Goal: Task Accomplishment & Management: Use online tool/utility

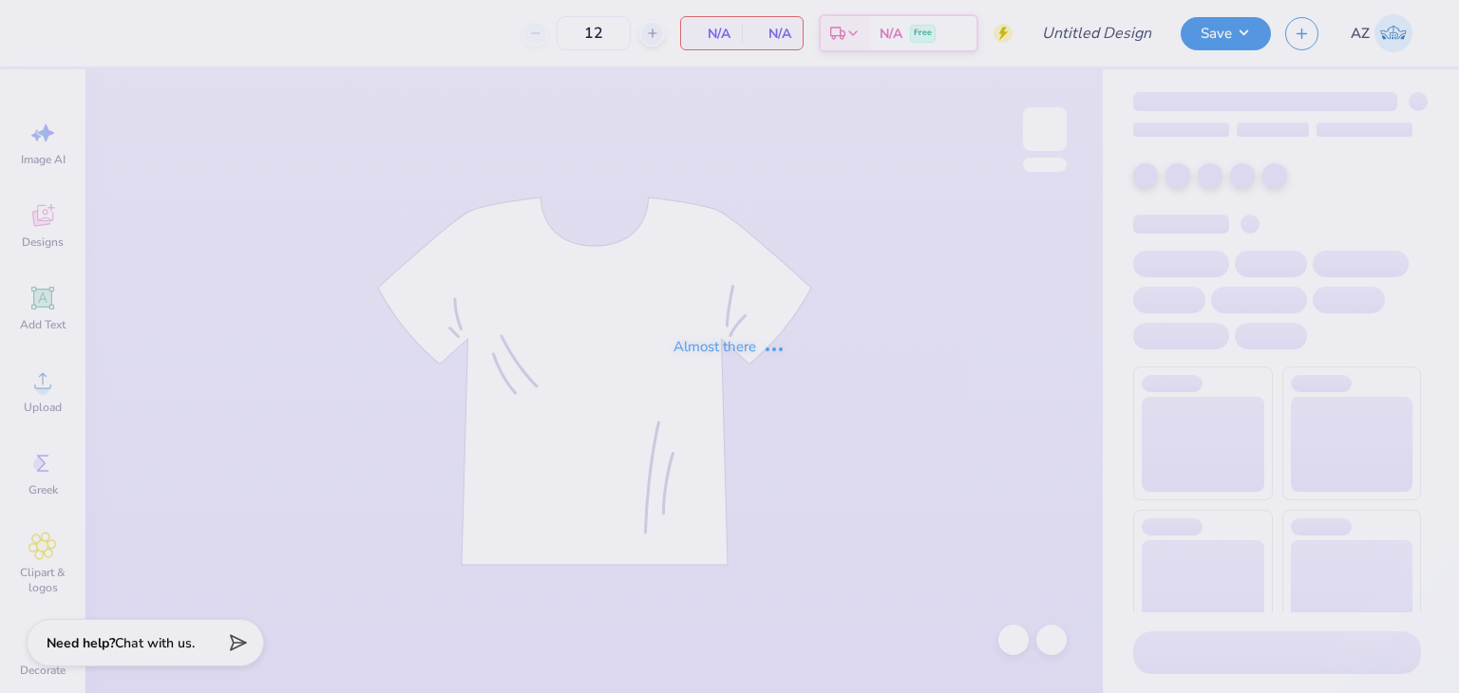
type input "Chi O Parents Weekend Crews"
type input "100"
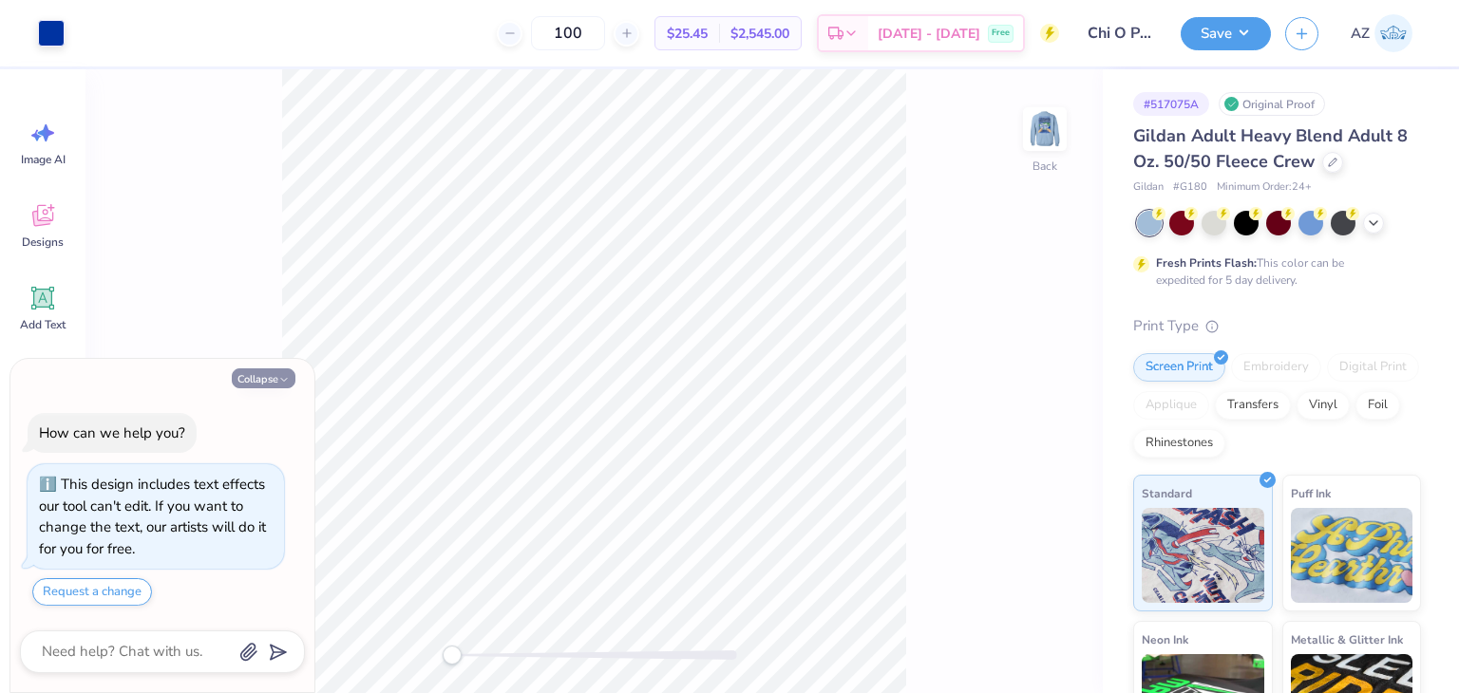
click at [257, 380] on button "Collapse" at bounding box center [264, 379] width 64 height 20
type textarea "x"
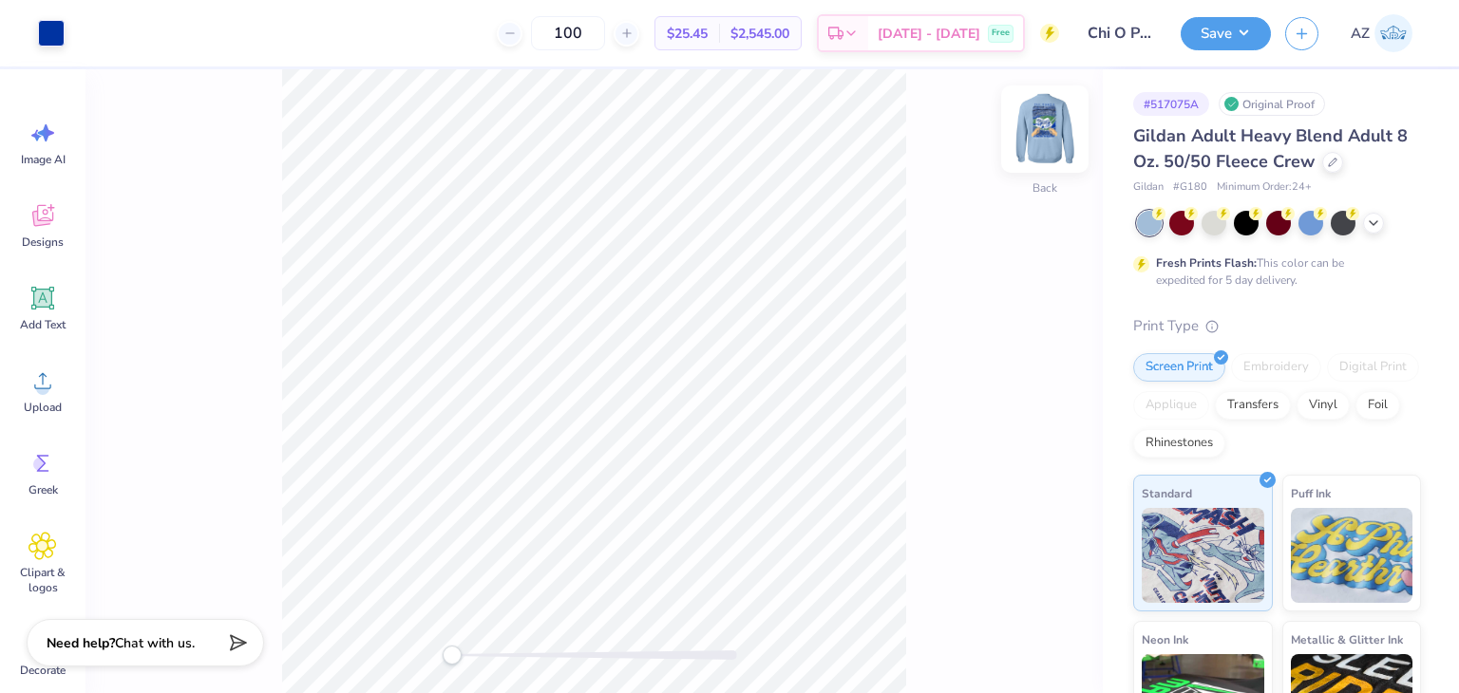
click at [1039, 124] on img at bounding box center [1045, 129] width 76 height 76
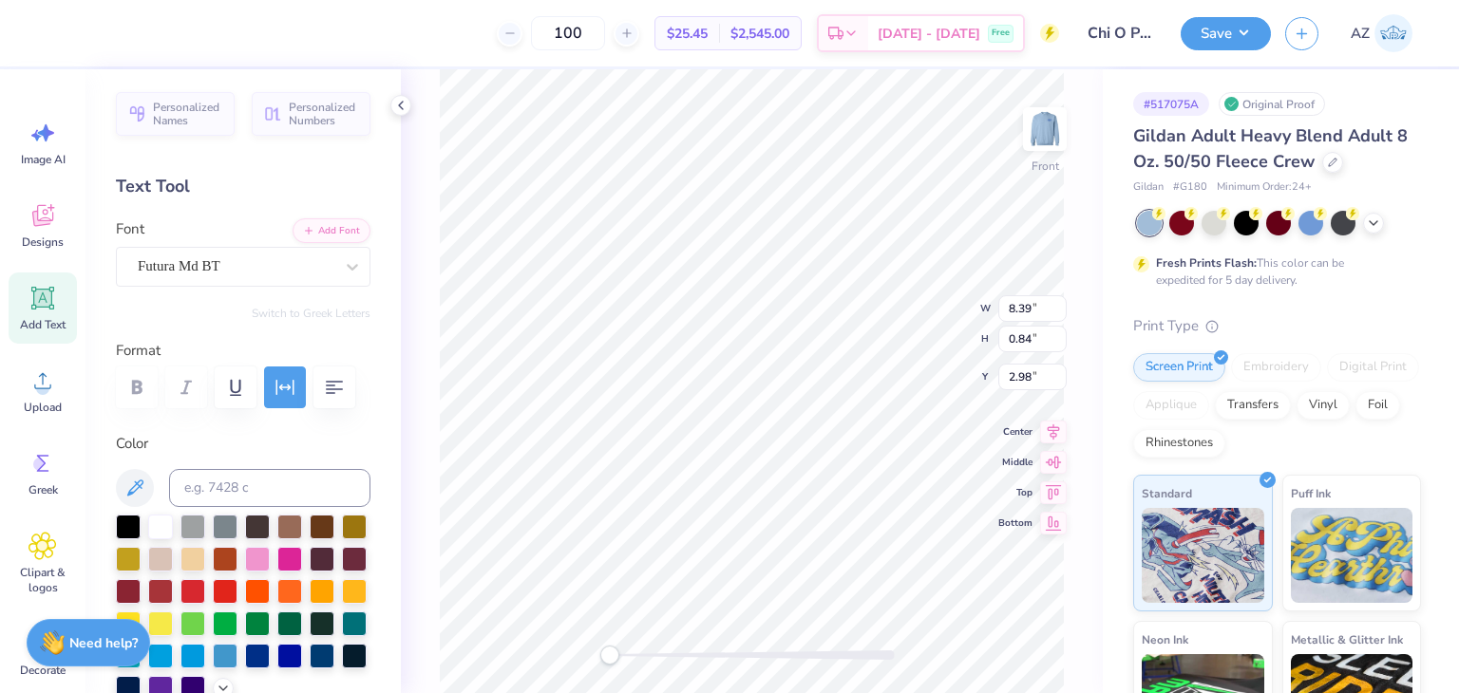
scroll to position [15, 2]
type textarea "OMEGA"
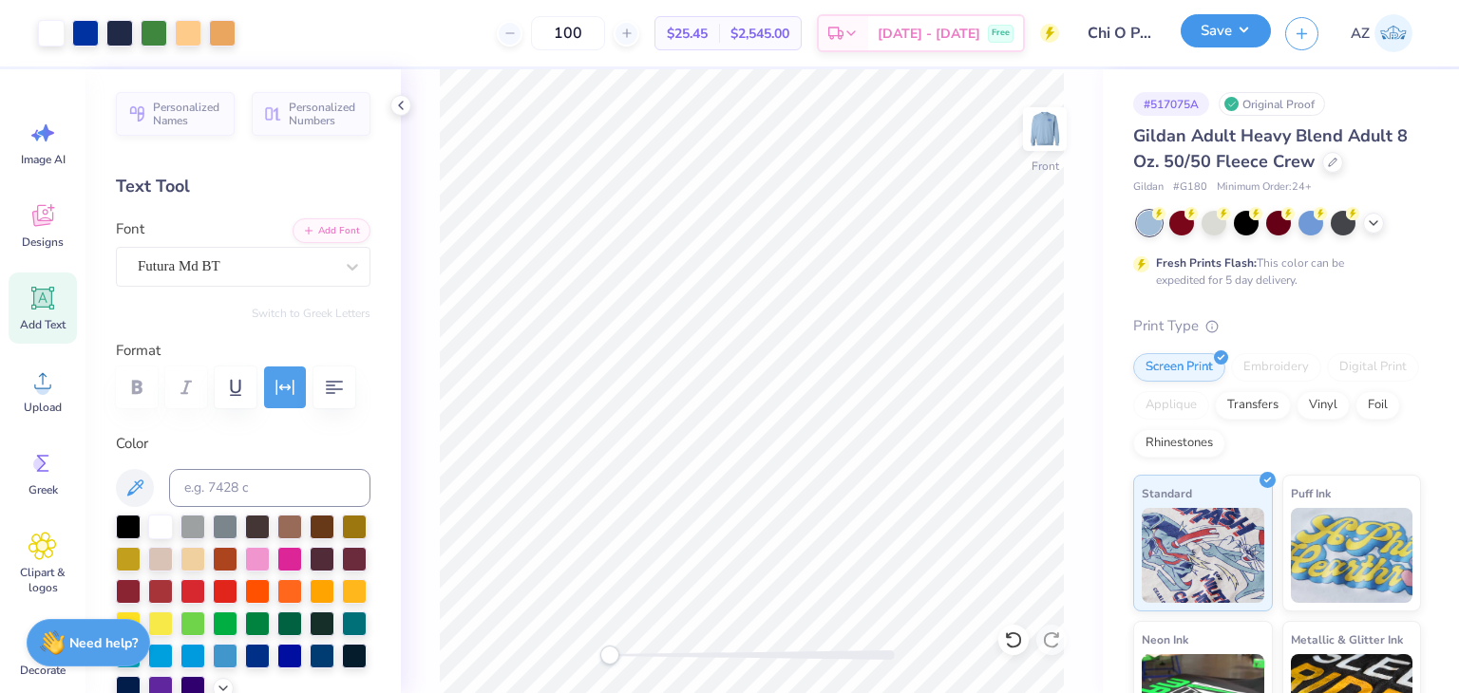
click at [1220, 36] on button "Save" at bounding box center [1226, 30] width 90 height 33
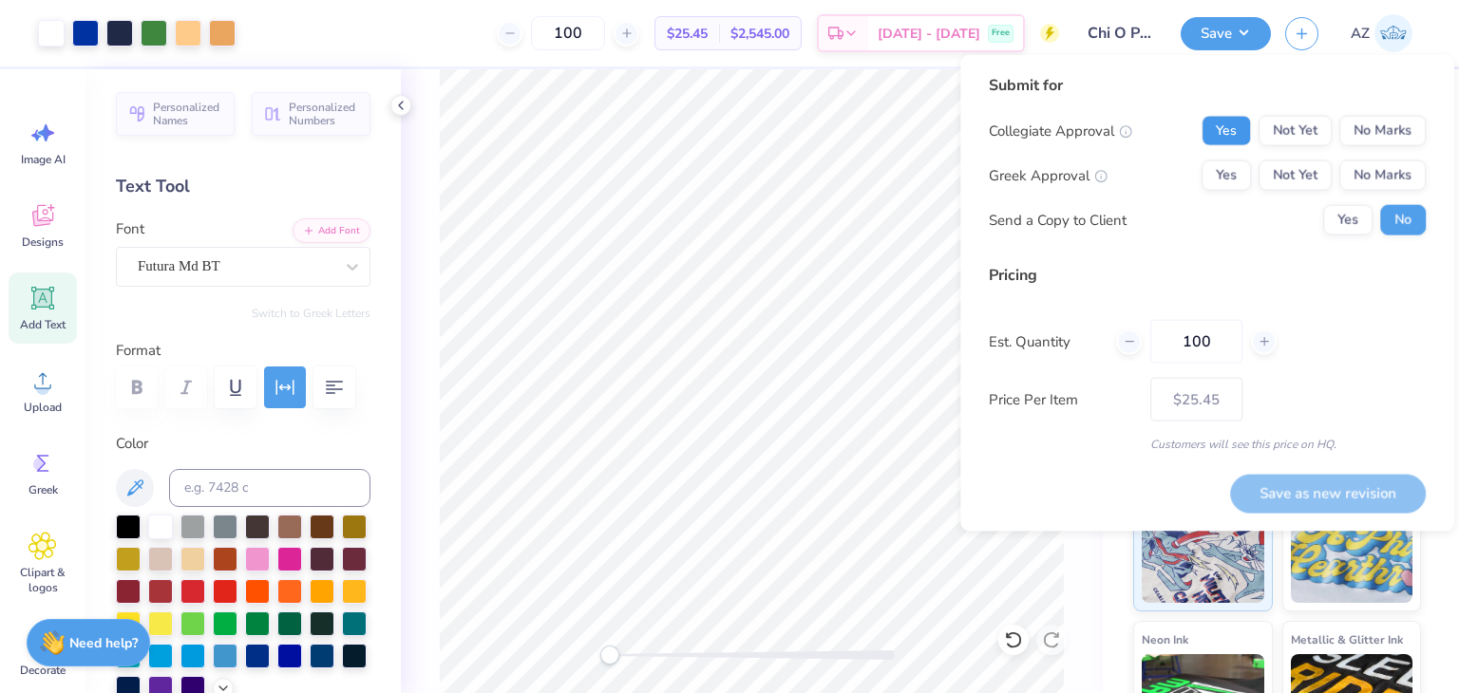
click at [1220, 127] on button "Yes" at bounding box center [1226, 131] width 49 height 30
click at [1227, 170] on button "Yes" at bounding box center [1226, 176] width 49 height 30
click at [1287, 494] on button "Save as new revision" at bounding box center [1328, 493] width 196 height 38
type input "$25.45"
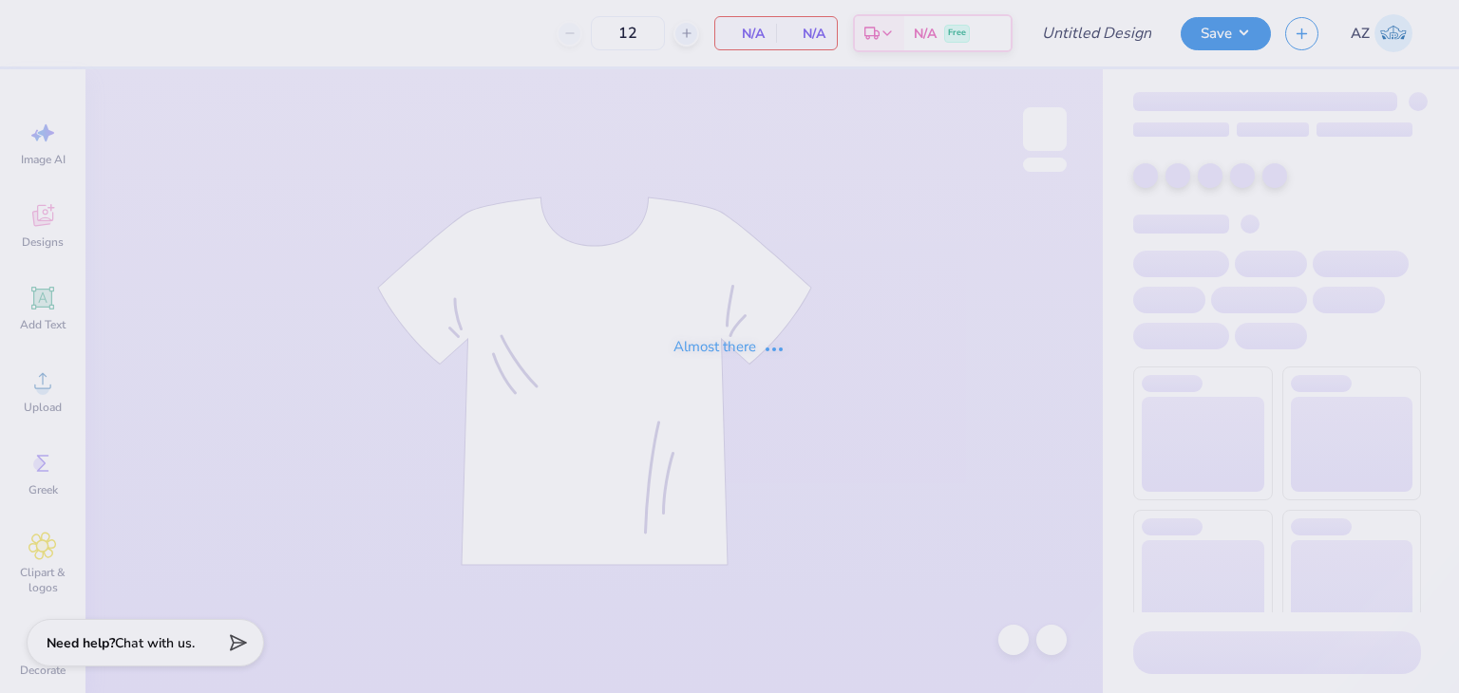
type input "Delt Parent's Weekend Tshirts"
type input "60"
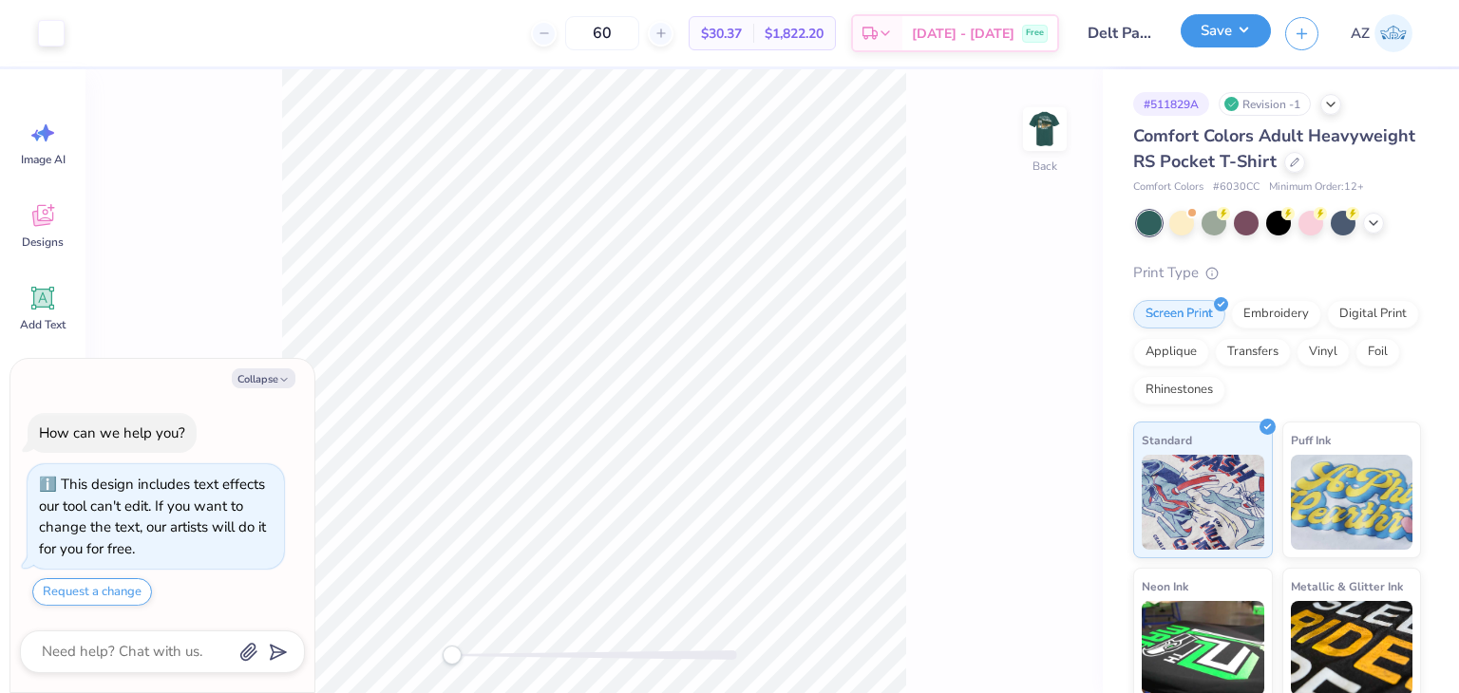
click at [1230, 31] on button "Save" at bounding box center [1226, 30] width 90 height 33
click at [1051, 135] on img at bounding box center [1045, 129] width 76 height 76
click at [1173, 101] on div "# 511829A" at bounding box center [1171, 104] width 76 height 24
drag, startPoint x: 1173, startPoint y: 101, endPoint x: 1099, endPoint y: 102, distance: 74.1
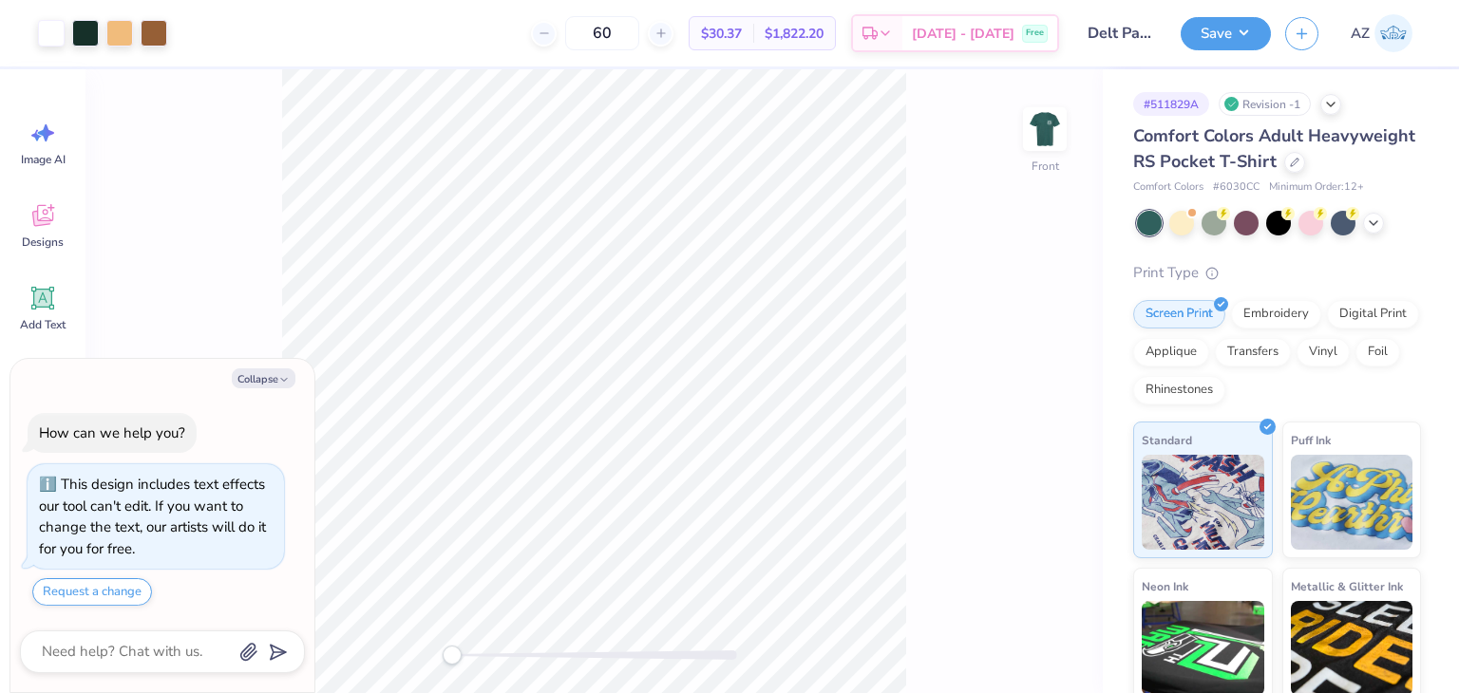
click at [1099, 102] on div "Front" at bounding box center [593, 381] width 1017 height 624
click at [1163, 107] on div "# 511829A" at bounding box center [1171, 104] width 76 height 24
click at [1179, 107] on div "# 511829A" at bounding box center [1171, 104] width 76 height 24
copy div "511829A"
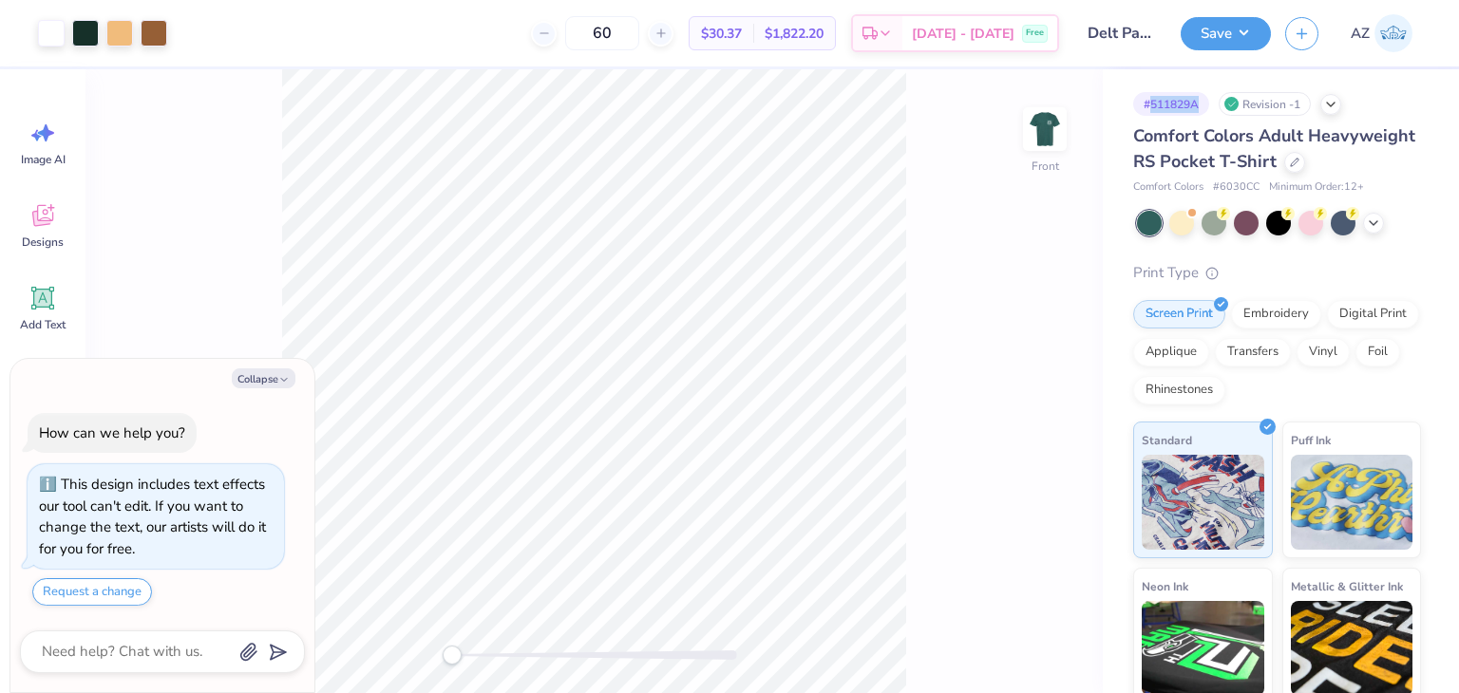
type textarea "x"
